Goal: Information Seeking & Learning: Learn about a topic

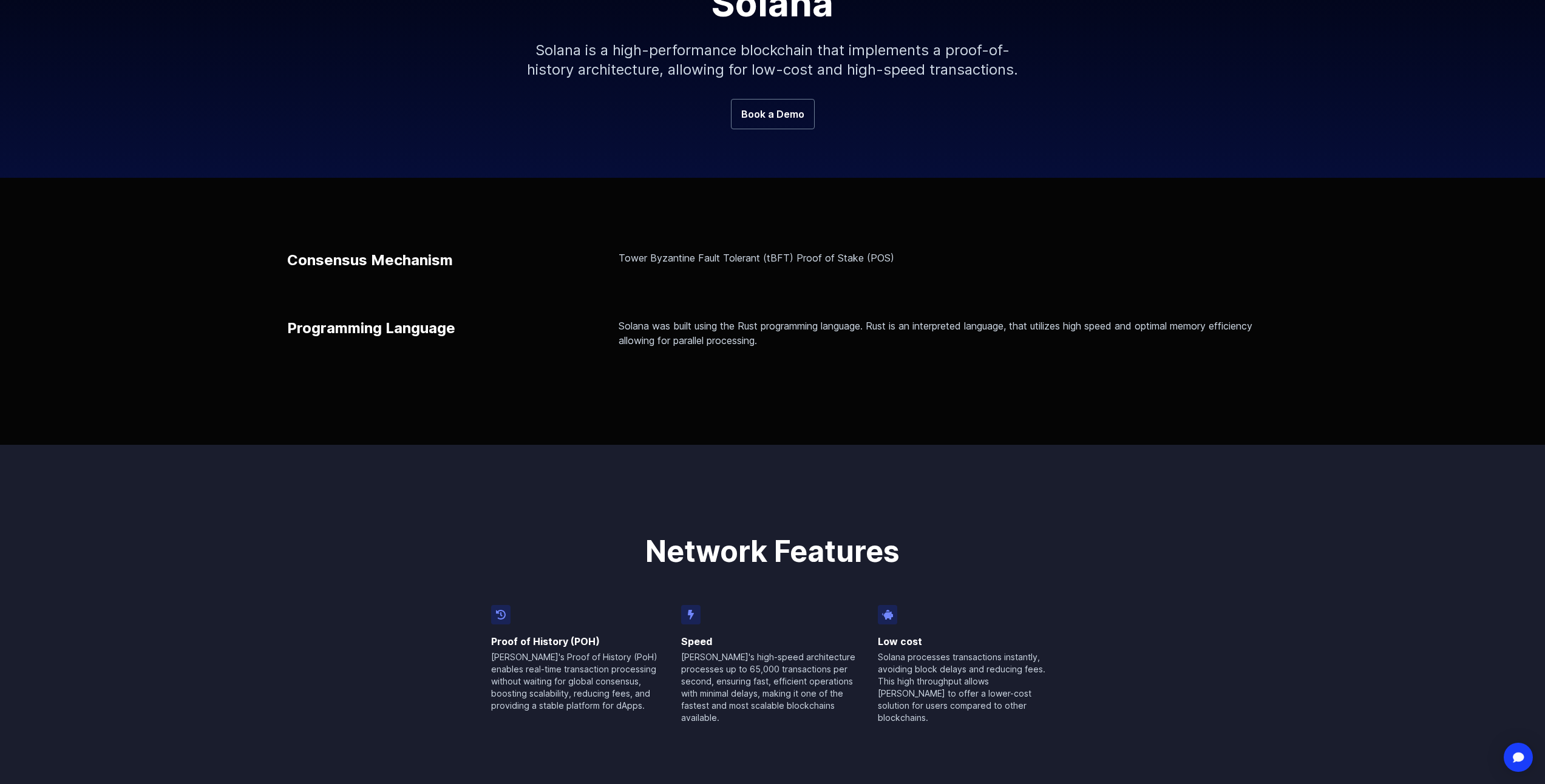
scroll to position [243, 0]
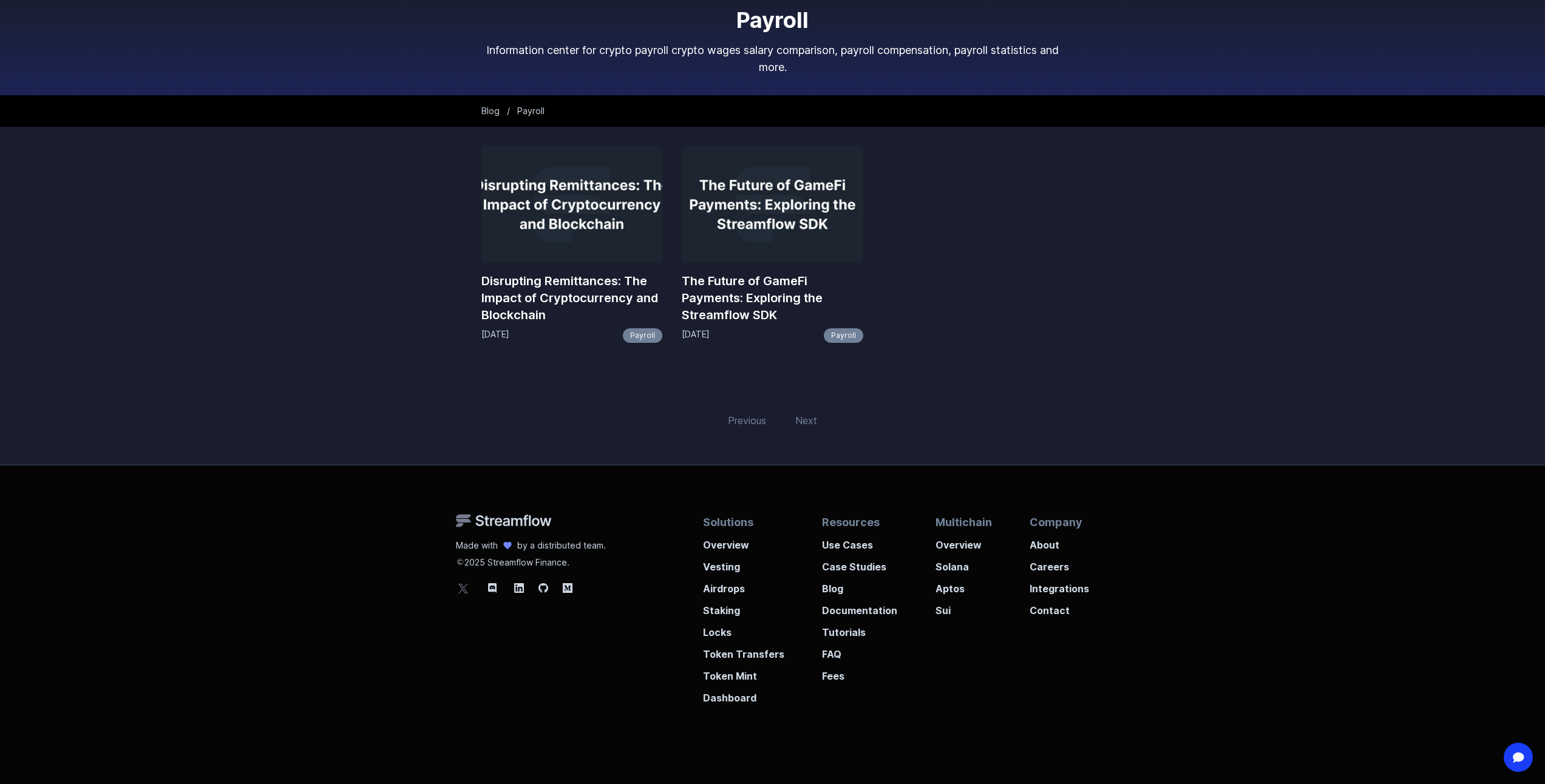
scroll to position [91, 0]
